Goal: Find specific page/section: Find specific page/section

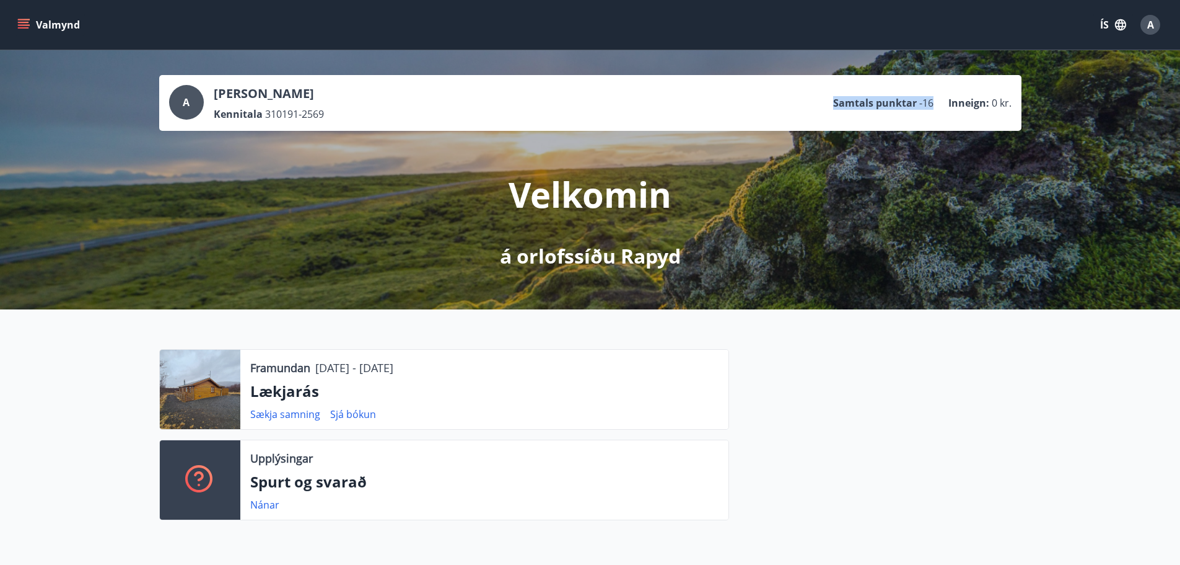
drag, startPoint x: 933, startPoint y: 104, endPoint x: 823, endPoint y: 115, distance: 110.2
click at [823, 115] on div "A [PERSON_NAME] Kennitala 310191-2569 Samtals punktar -16 Inneign : 0 kr." at bounding box center [590, 103] width 843 height 36
click at [940, 107] on ul "Samtals punktar -16 Inneign : 0 kr." at bounding box center [922, 103] width 178 height 24
click at [813, 432] on div at bounding box center [875, 439] width 292 height 181
click at [24, 20] on icon "menu" at bounding box center [25, 19] width 14 height 1
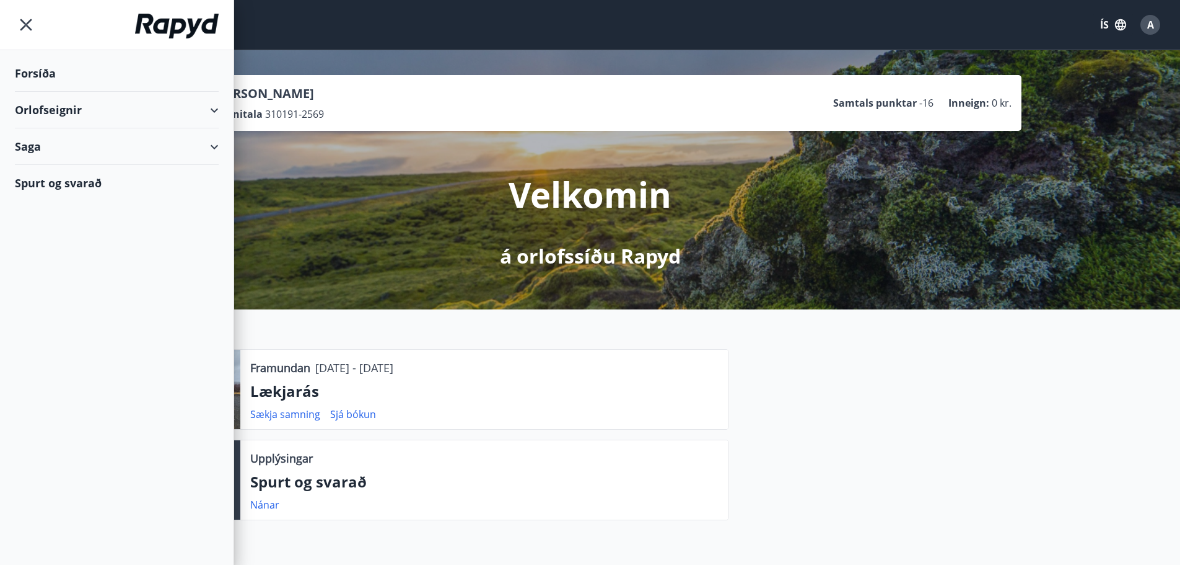
click at [211, 112] on div "Orlofseignir" at bounding box center [117, 110] width 204 height 37
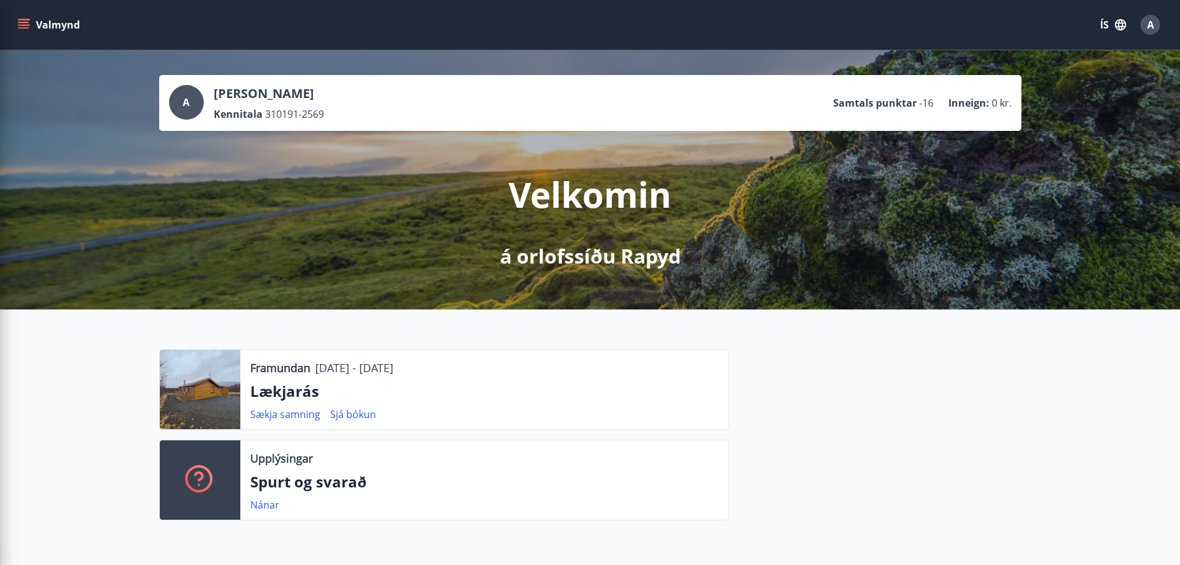
click at [767, 364] on div at bounding box center [875, 439] width 292 height 181
